Goal: Transaction & Acquisition: Purchase product/service

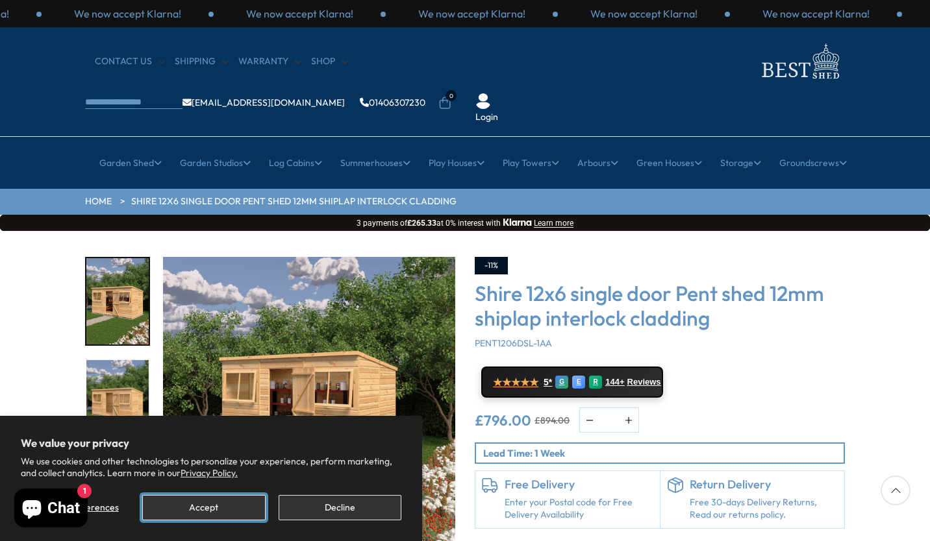
click at [247, 508] on button "Accept" at bounding box center [203, 507] width 123 height 25
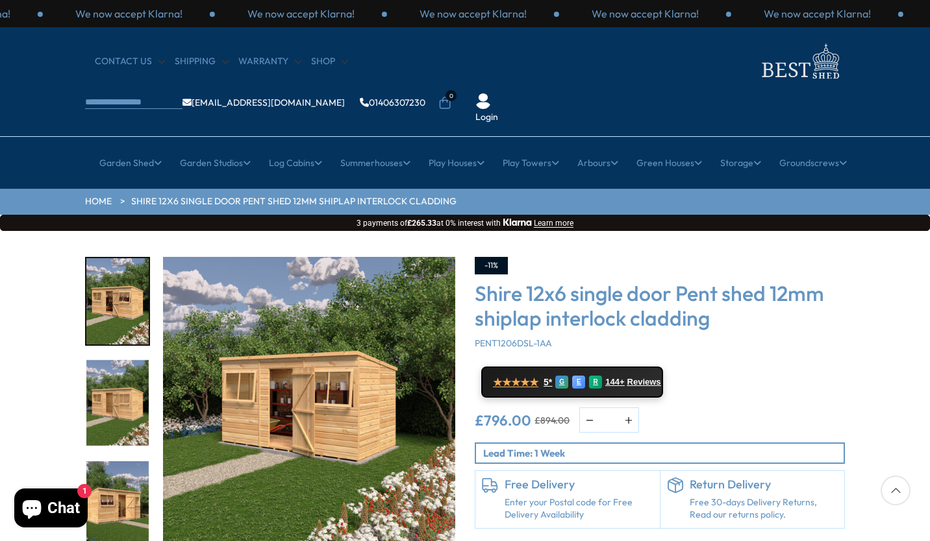
click at [739, 367] on div "-11% Shire 12x6 single door Pent shed 12mm shiplap interlock cladding PENT1206D…" at bounding box center [660, 393] width 370 height 272
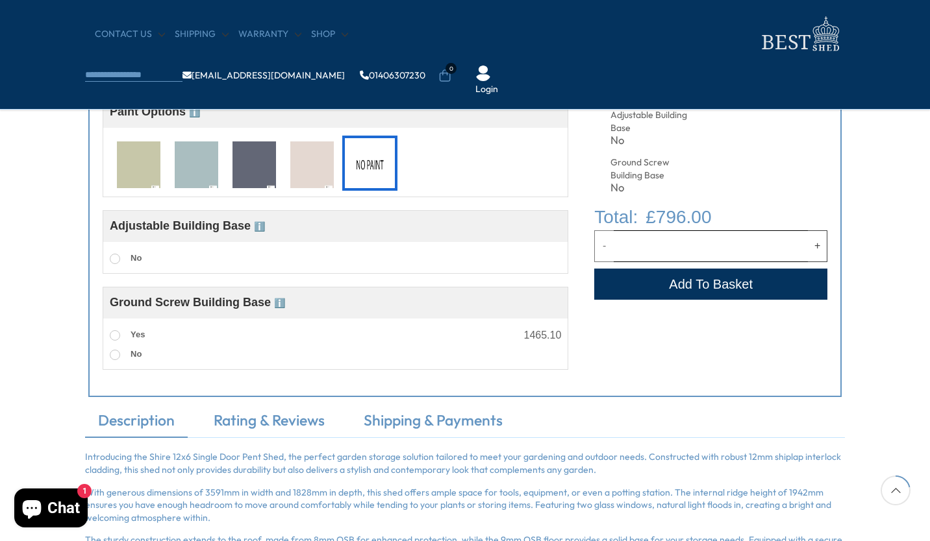
scroll to position [571, 0]
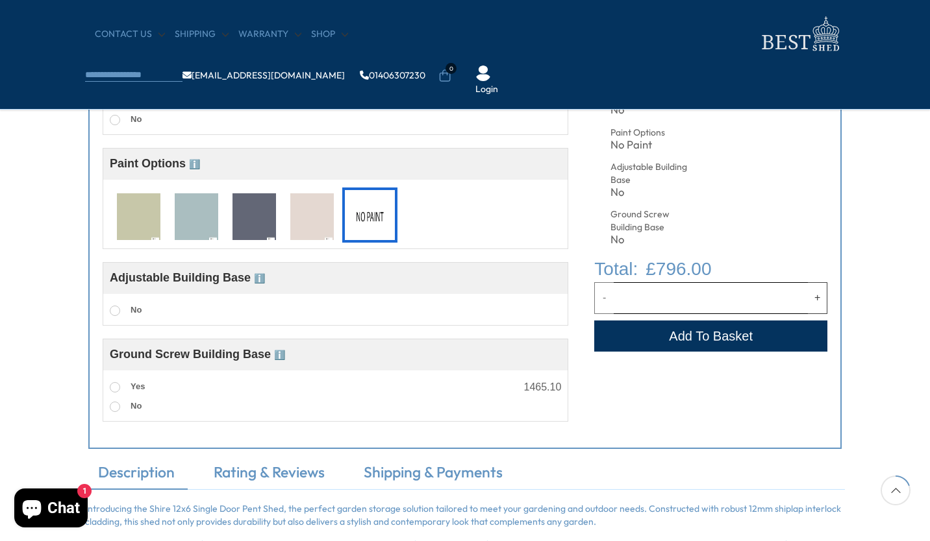
click at [730, 343] on button "Add to Cart" at bounding box center [710, 336] width 233 height 31
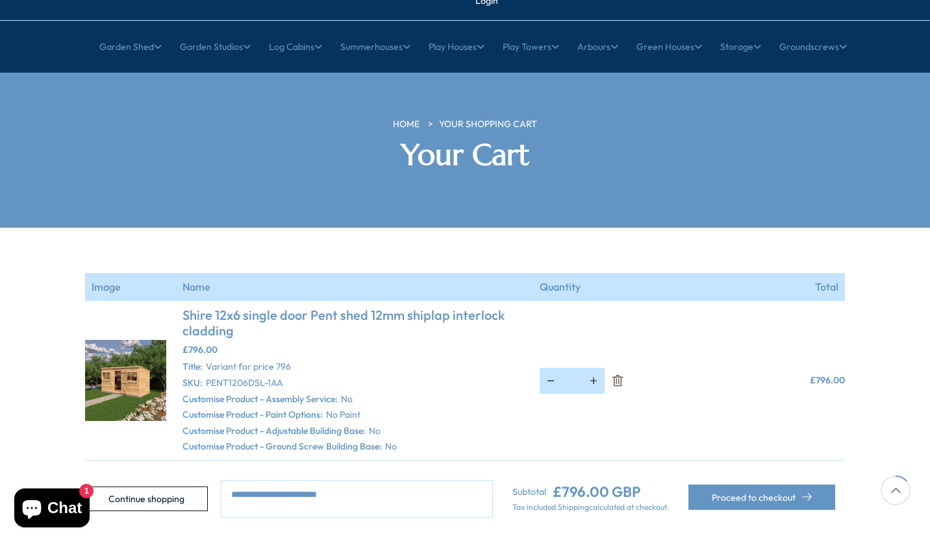
scroll to position [182, 0]
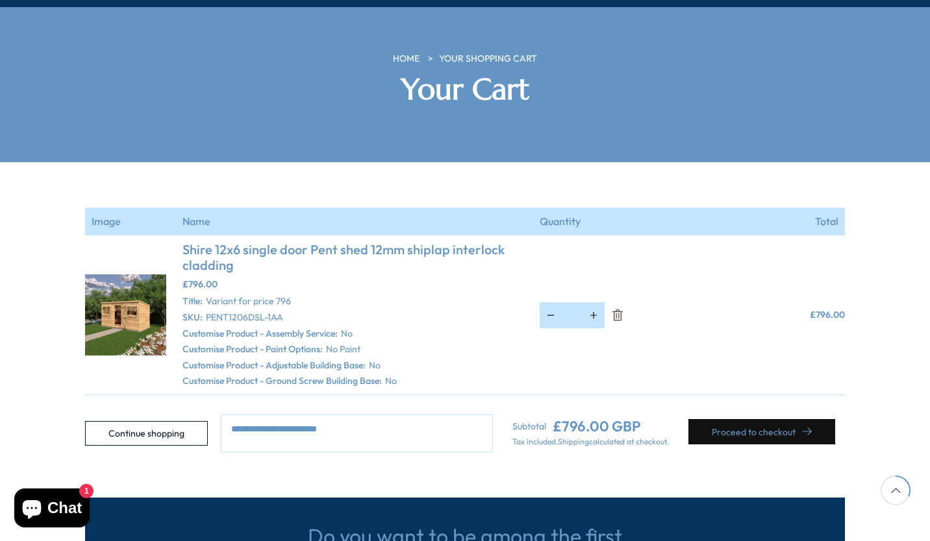
click at [732, 419] on button "Proceed to checkout" at bounding box center [761, 431] width 147 height 25
